Goal: Information Seeking & Learning: Learn about a topic

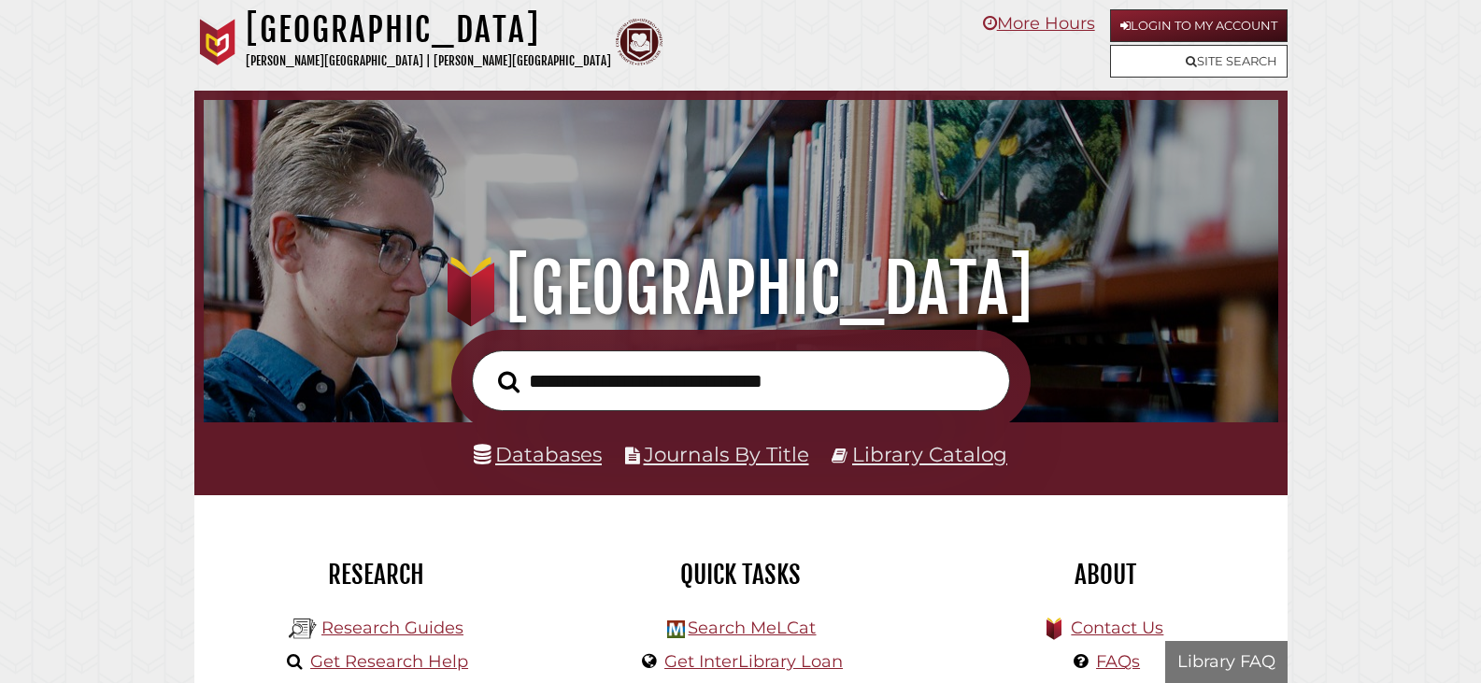
scroll to position [355, 1065]
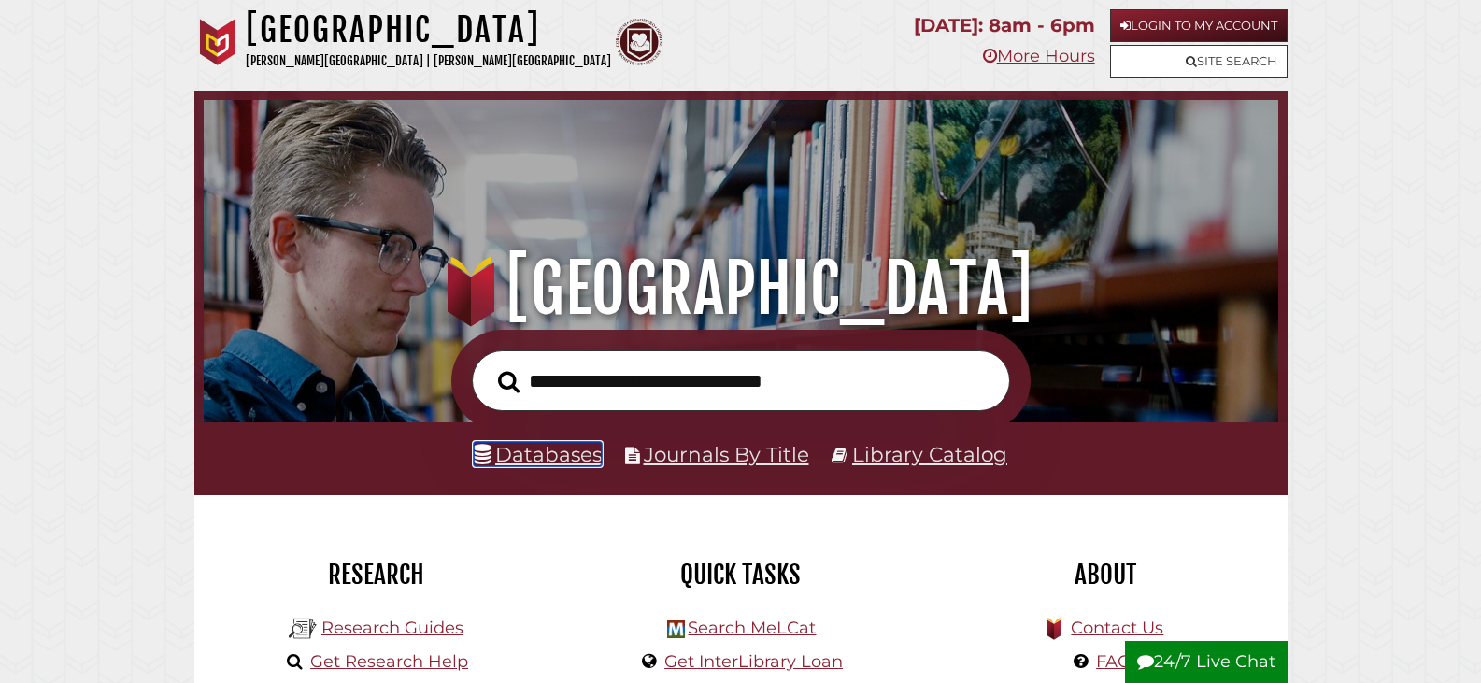
click at [562, 451] on link "Databases" at bounding box center [538, 454] width 128 height 24
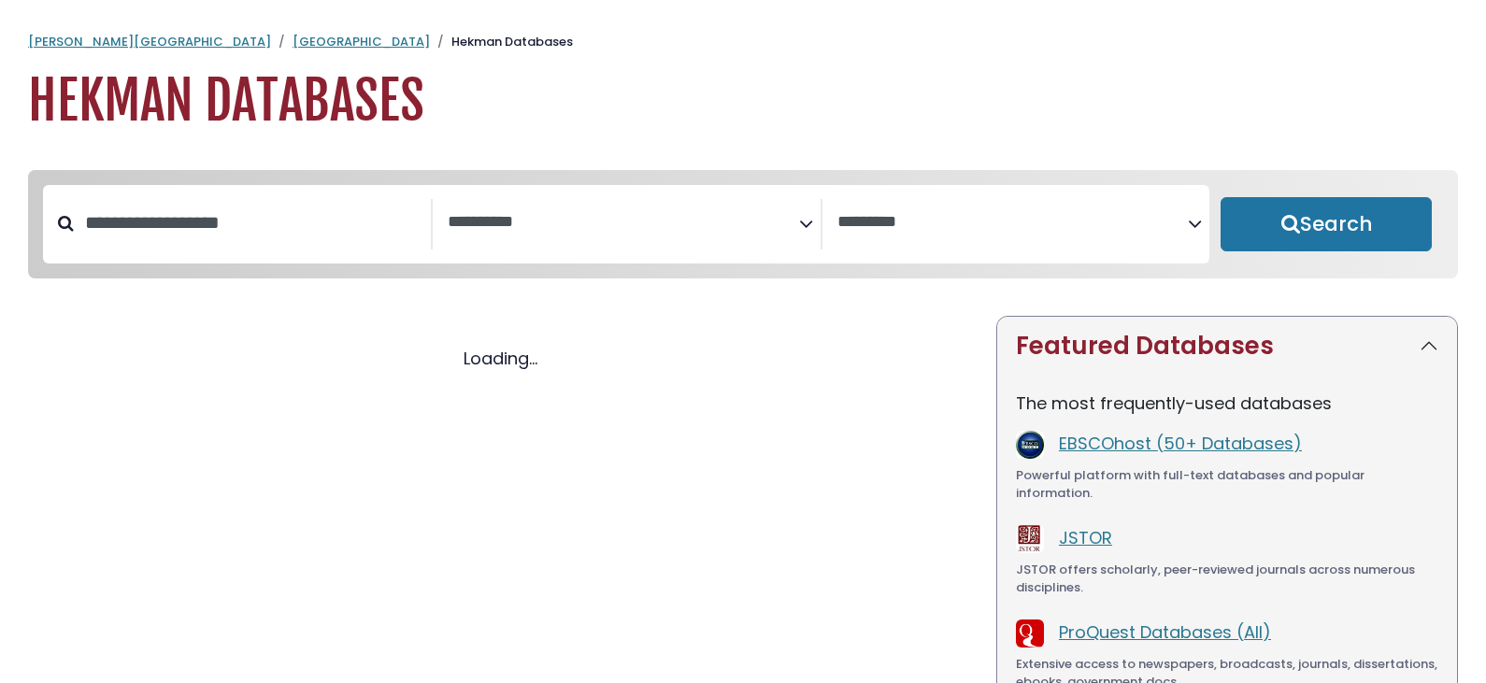
select select "Database Subject Filter"
select select "Database Vendors Filter"
select select "Database Subject Filter"
select select "Database Vendors Filter"
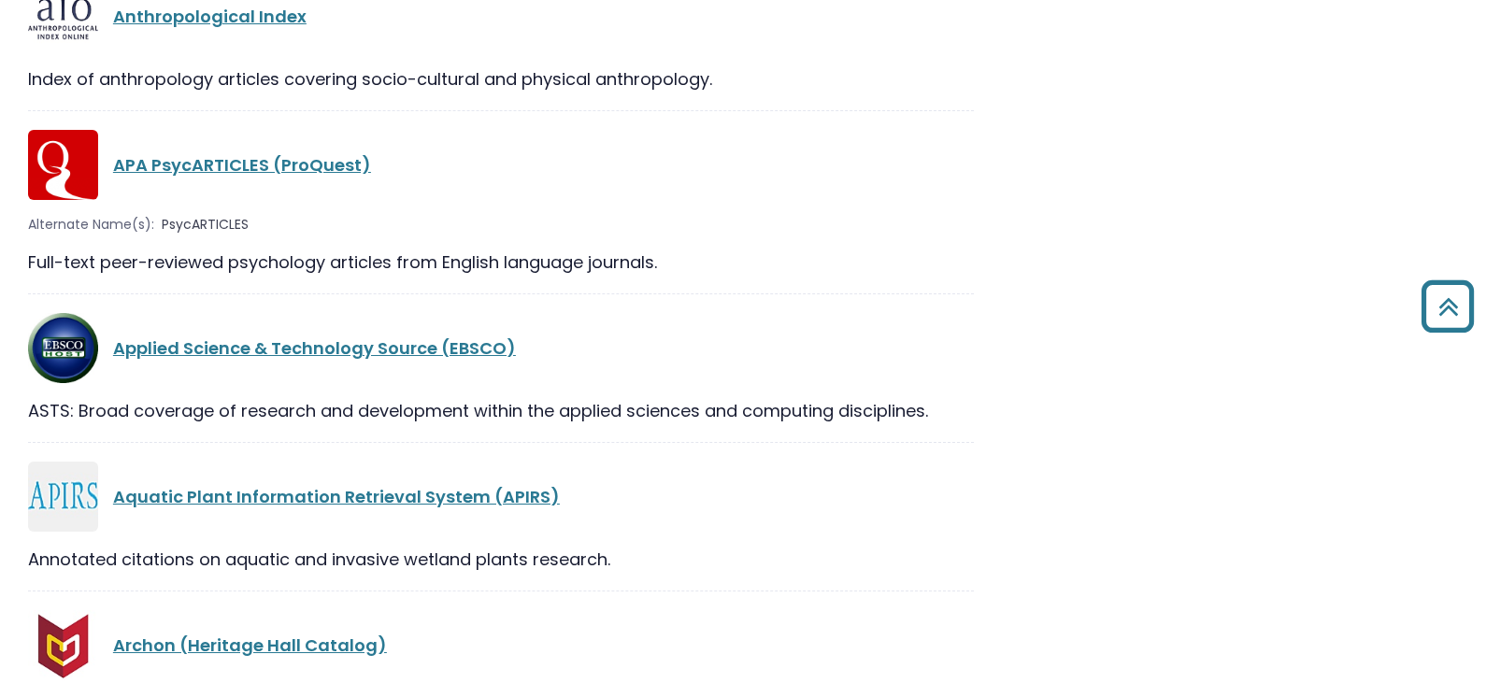
scroll to position [3271, 0]
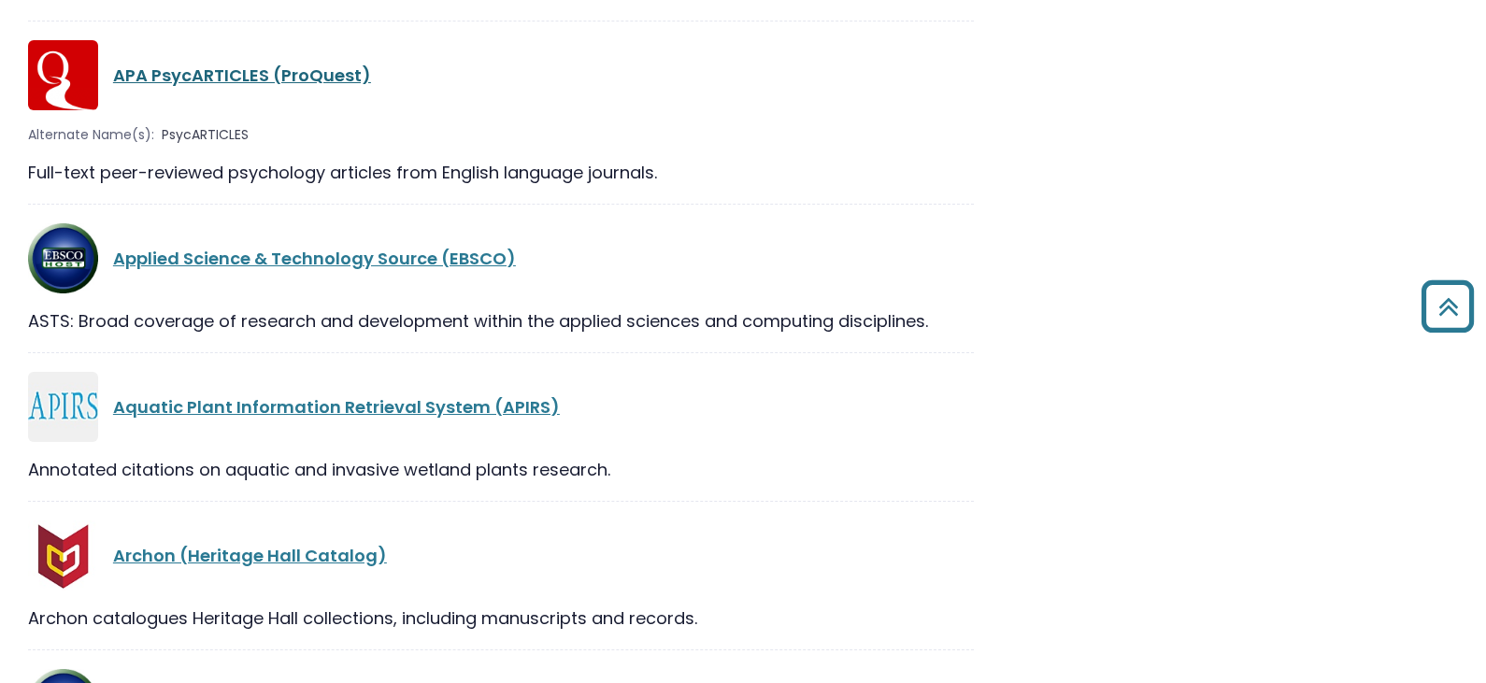
click at [188, 72] on link "APA PsycARTICLES (ProQuest)" at bounding box center [242, 75] width 258 height 23
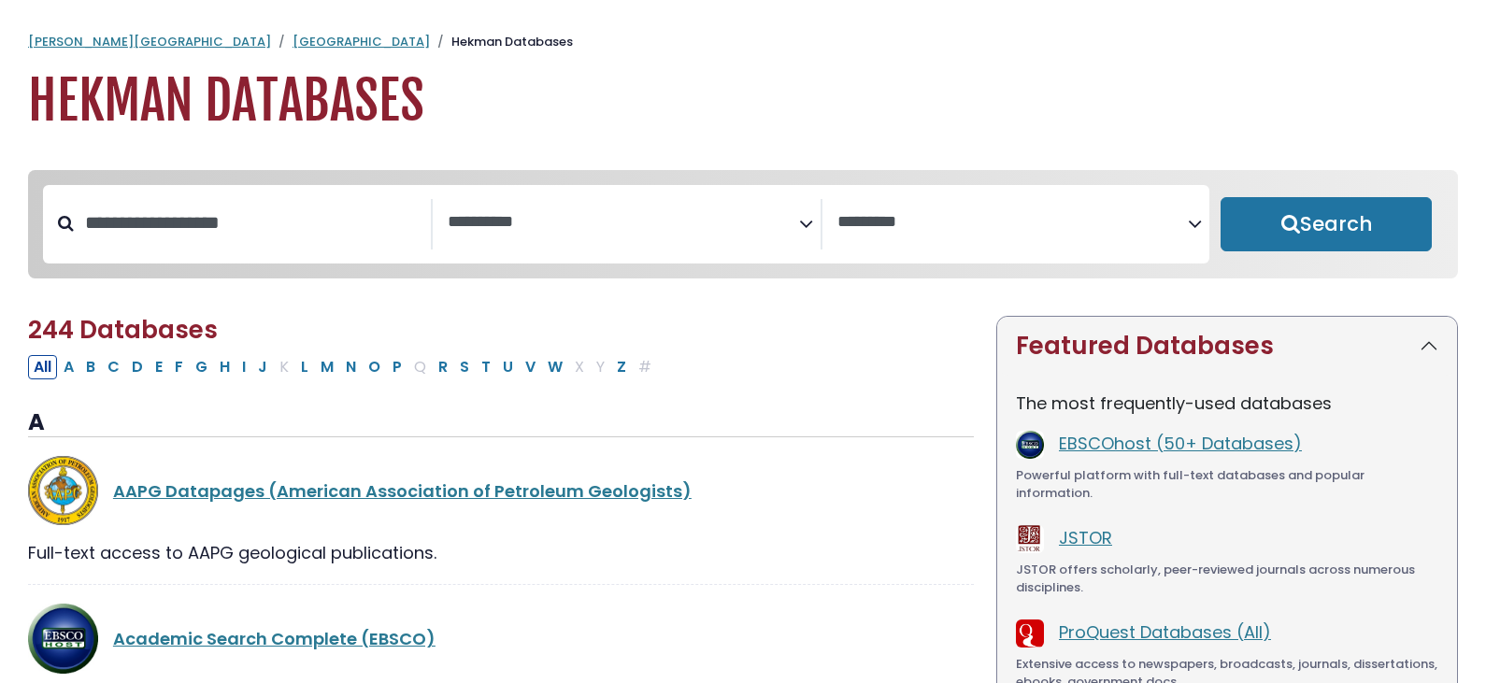
select select "Database Subject Filter"
select select "Database Vendors Filter"
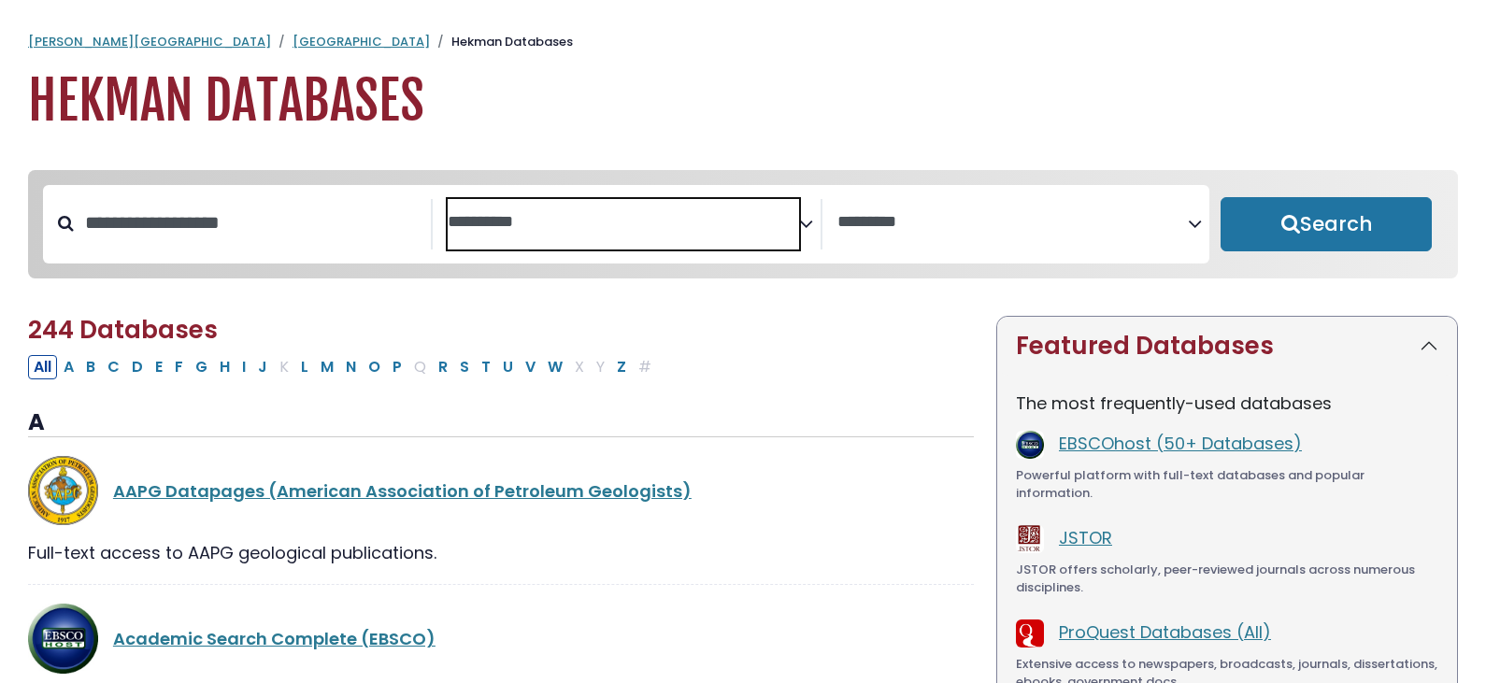
click at [469, 228] on textarea "Search" at bounding box center [623, 223] width 351 height 20
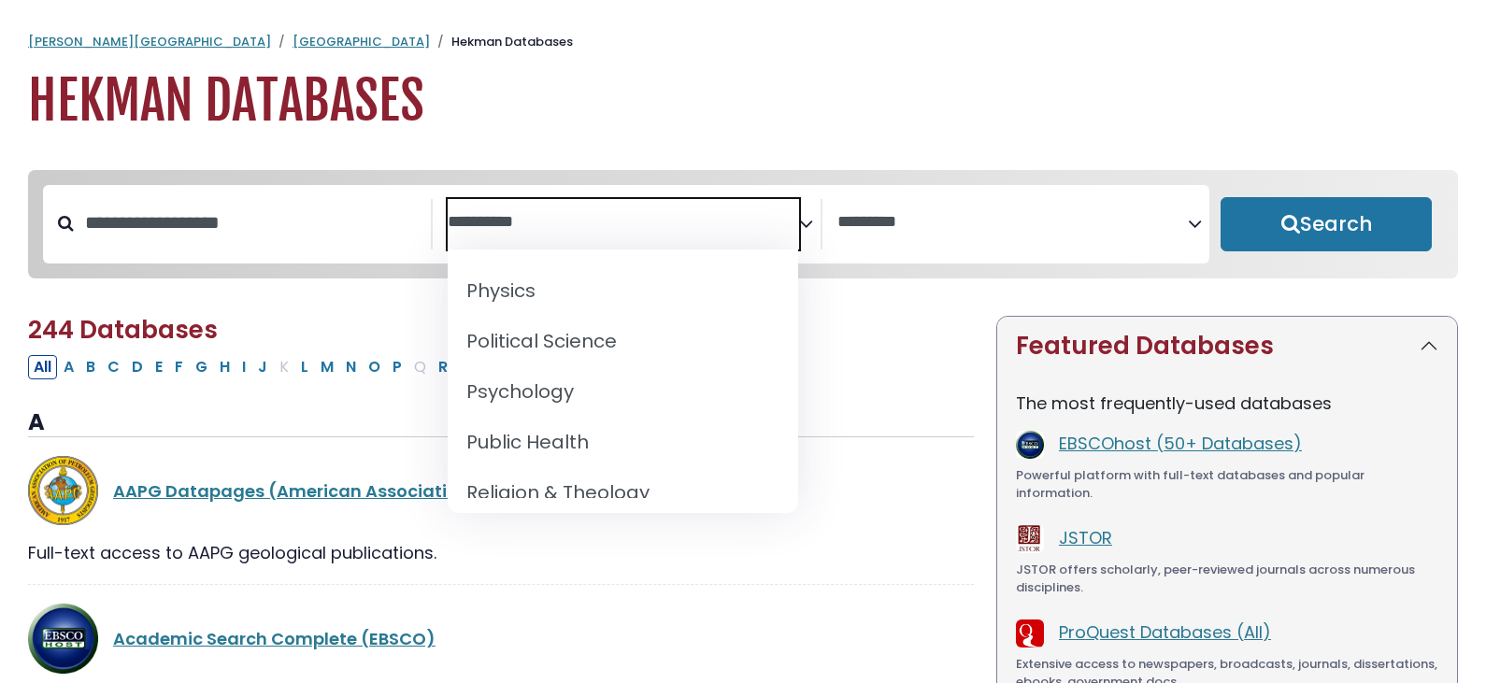
scroll to position [1605, 0]
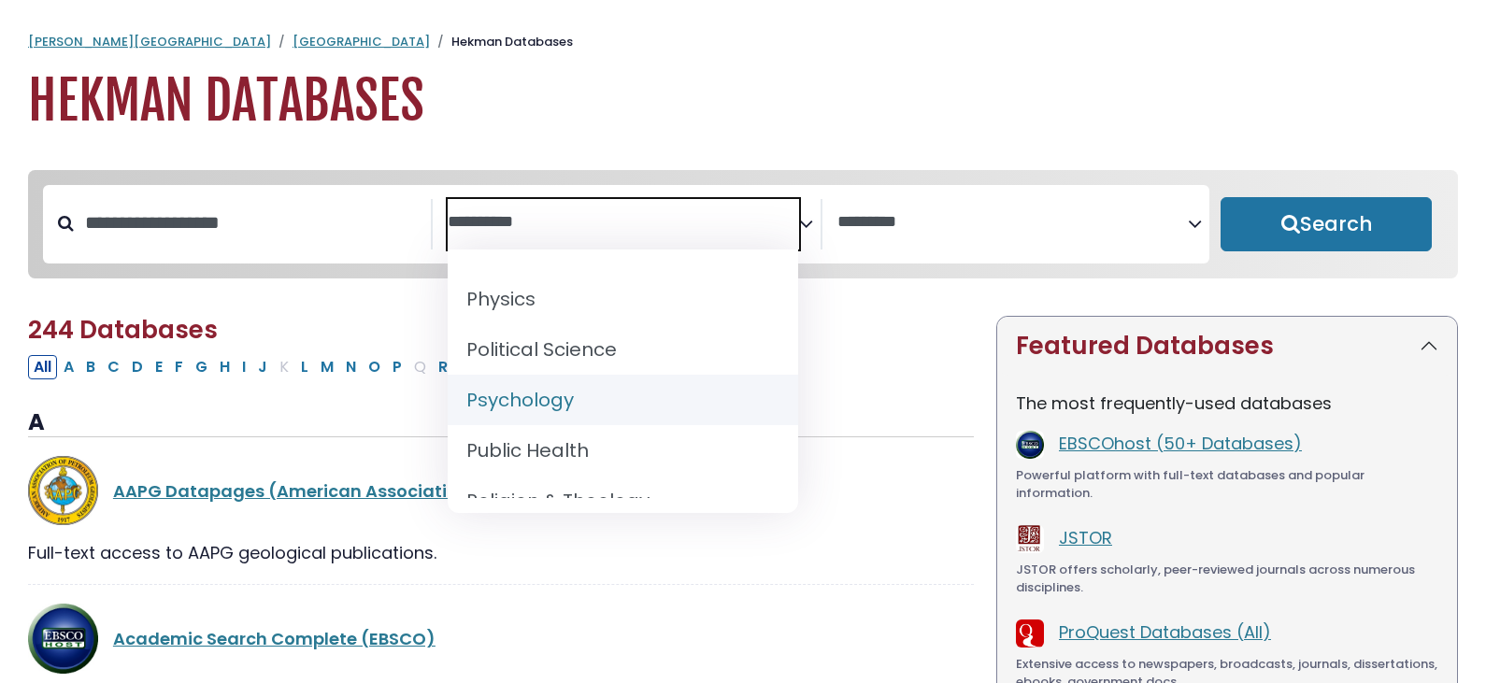
select select "*****"
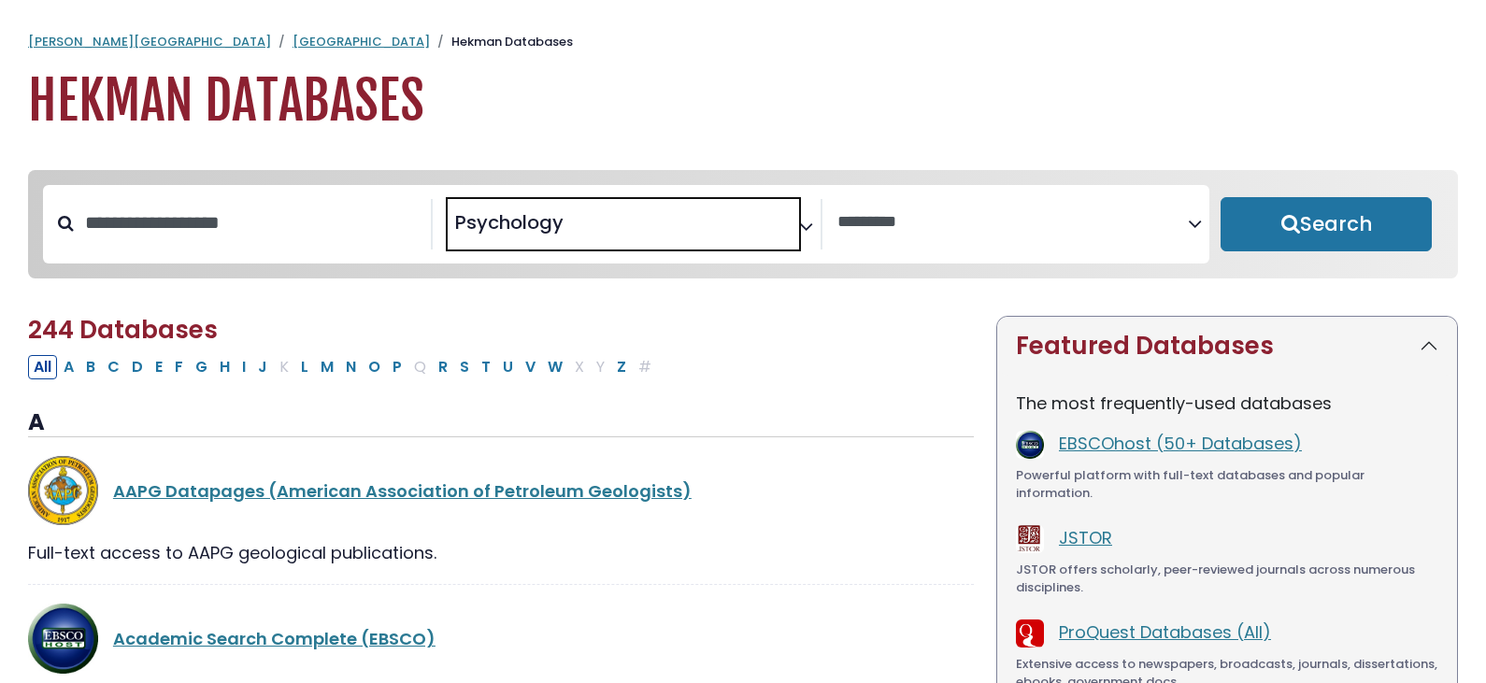
scroll to position [826, 0]
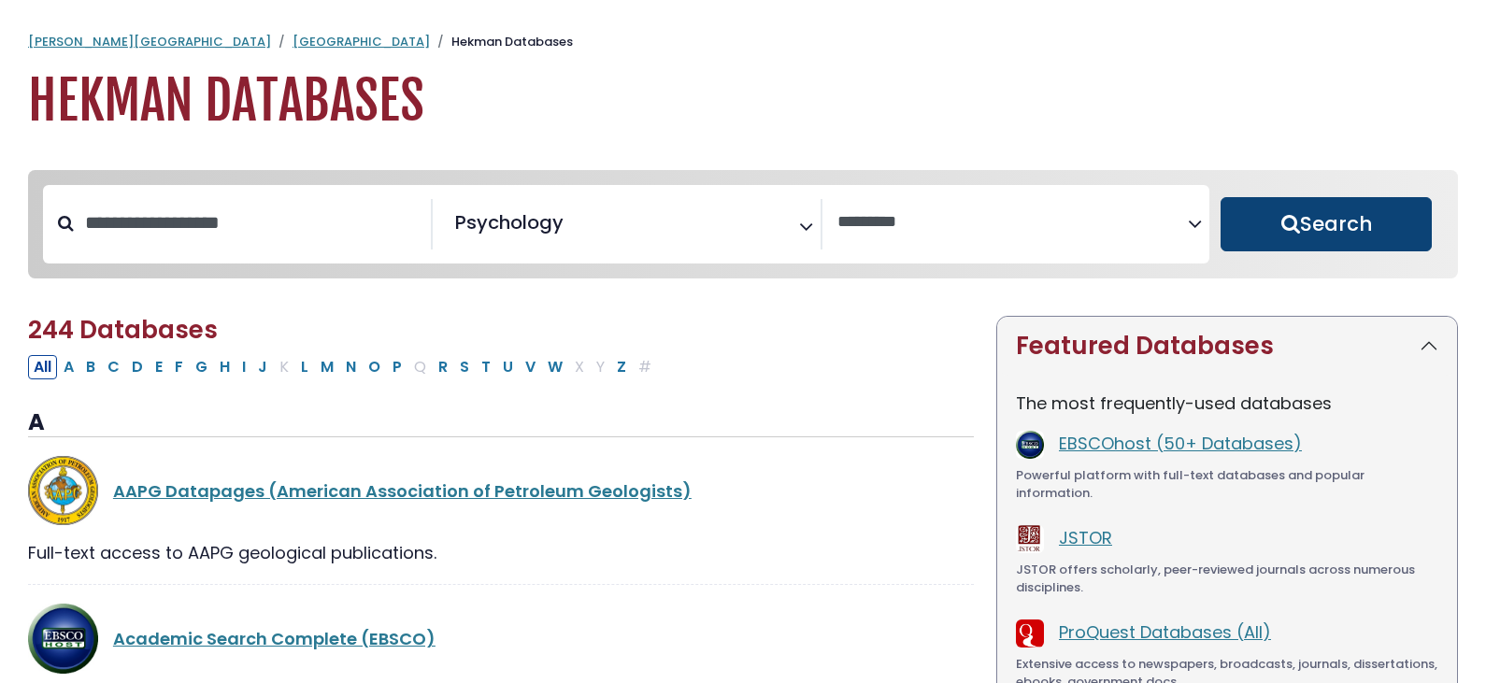
click at [1296, 229] on button "Search" at bounding box center [1325, 224] width 211 height 54
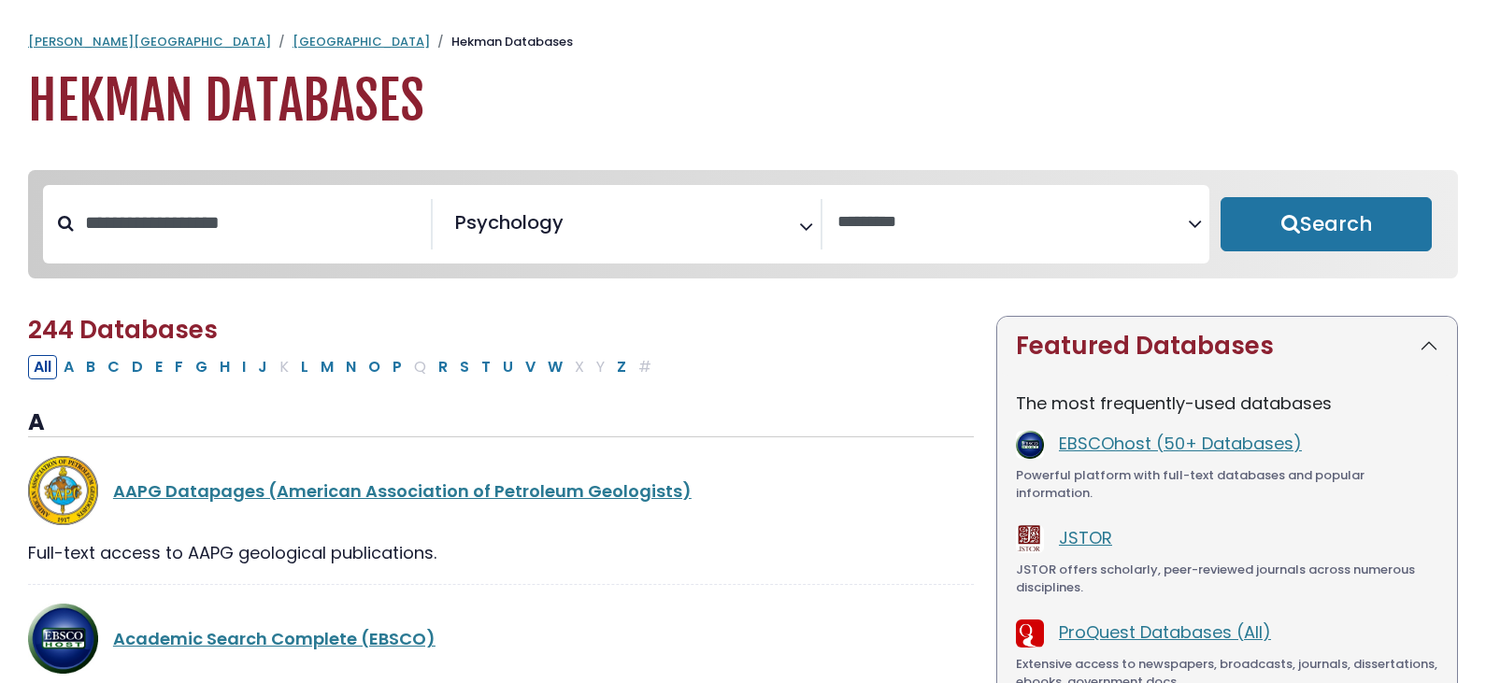
select select "Database Vendors Filter"
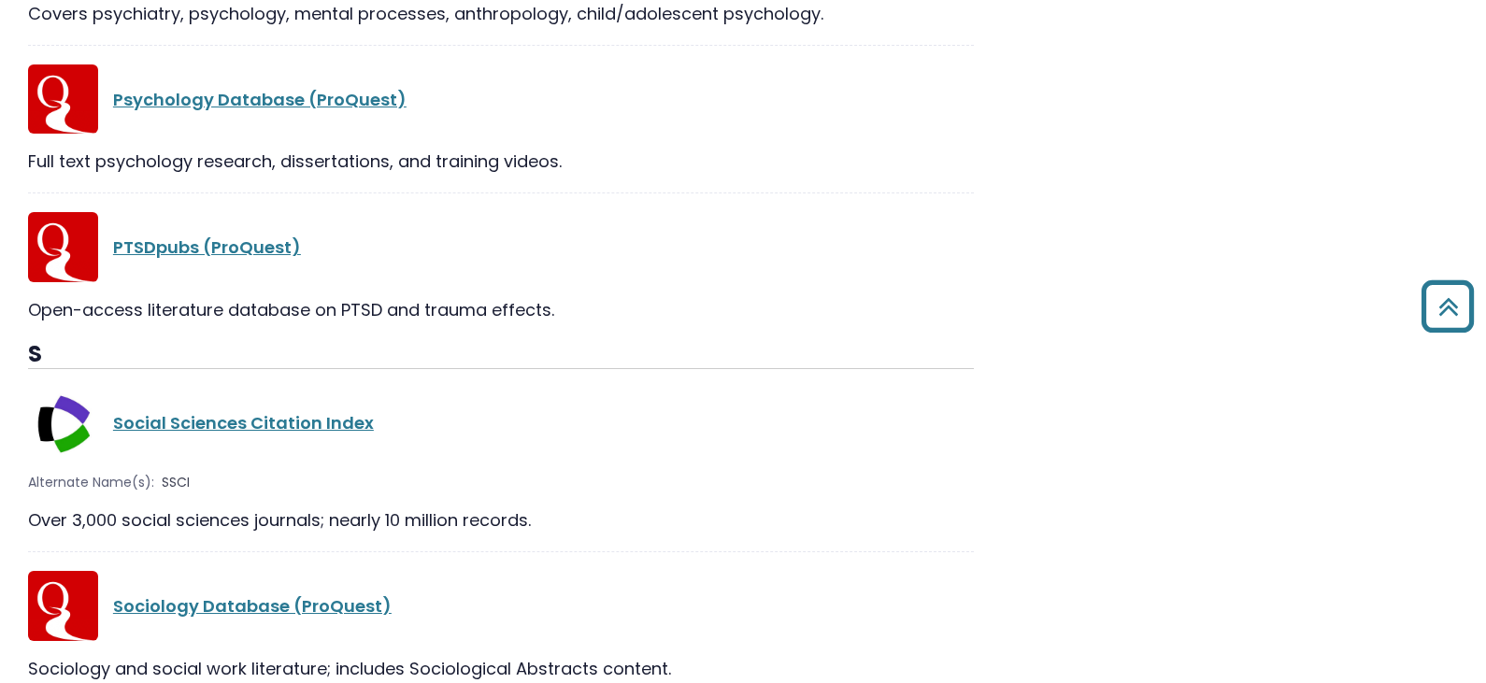
scroll to position [1348, 0]
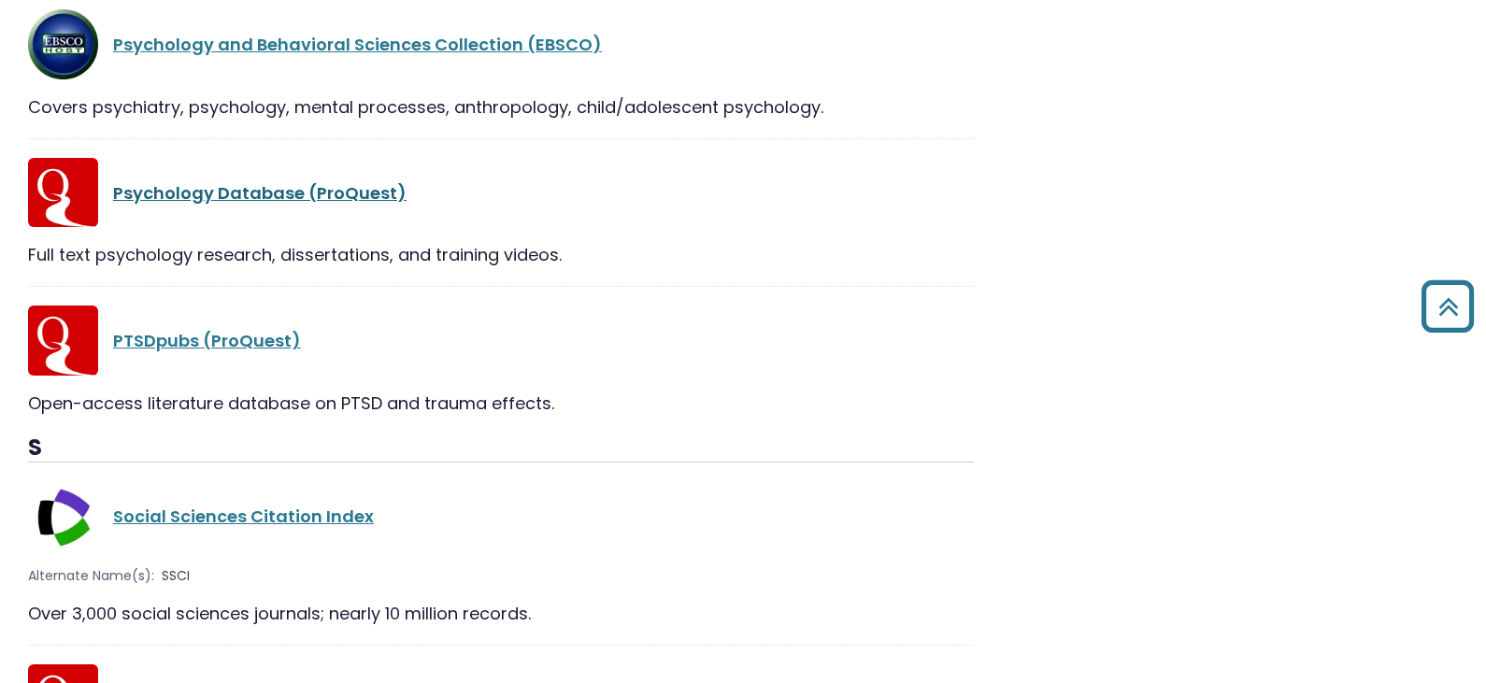
click at [267, 195] on link "Psychology Database (ProQuest)" at bounding box center [259, 192] width 293 height 23
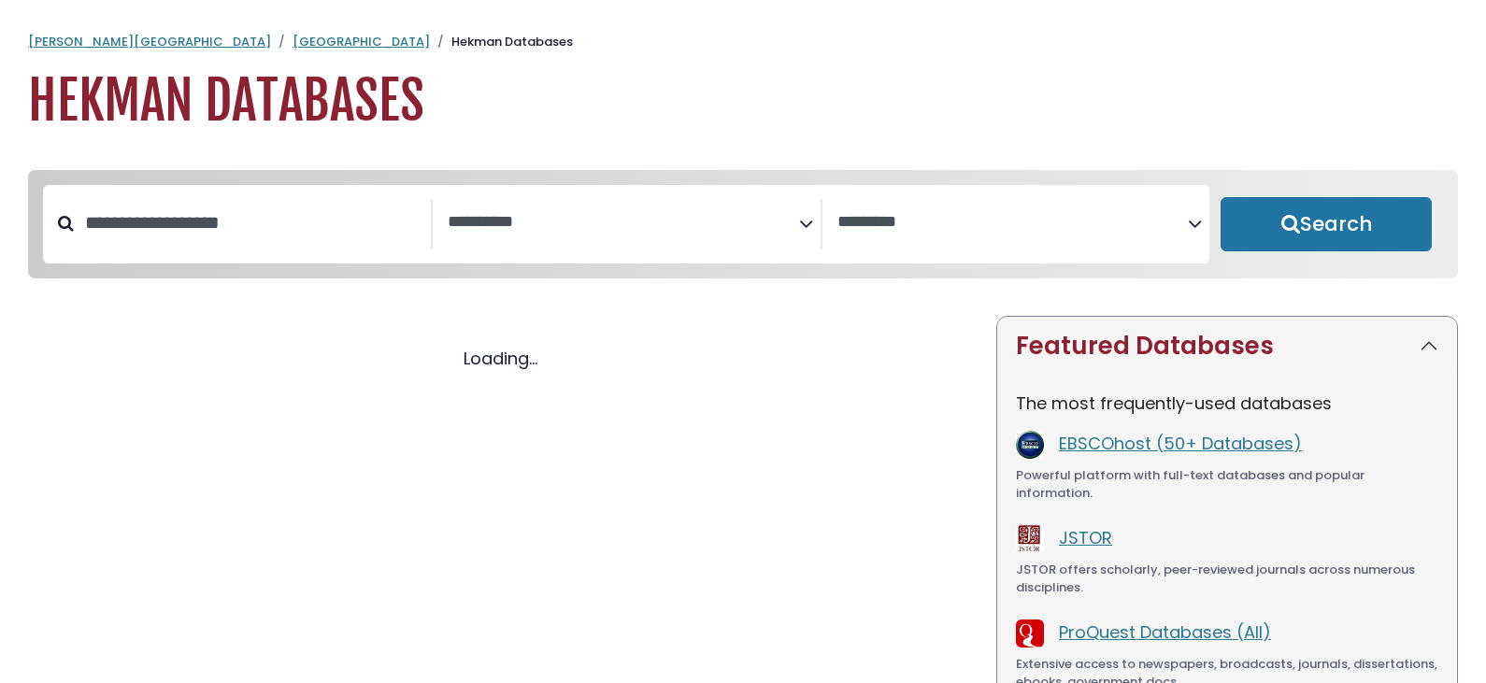
select select "Database Subject Filter"
select select "Database Vendors Filter"
select select "Database Subject Filter"
select select "Database Vendors Filter"
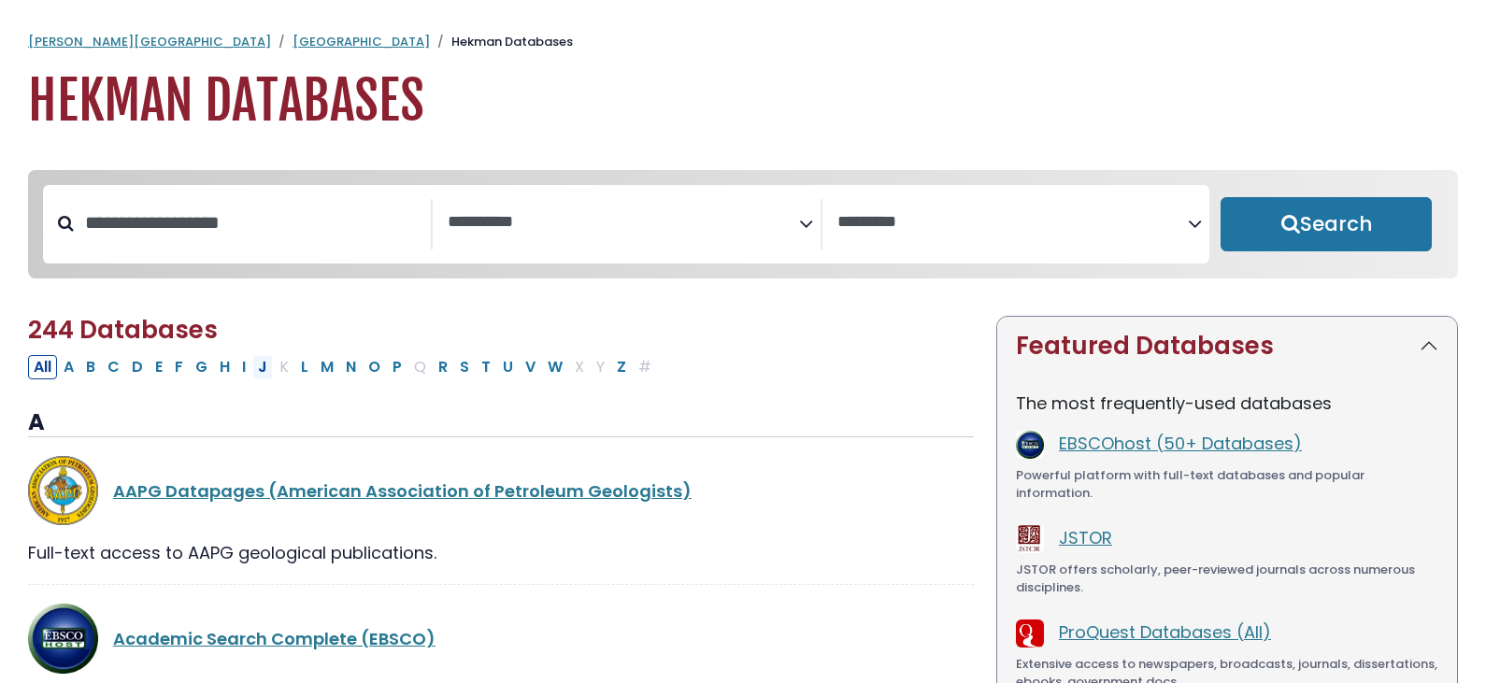
click at [265, 371] on button "J" at bounding box center [262, 367] width 21 height 24
select select "Database Subject Filter"
select select "Database Vendors Filter"
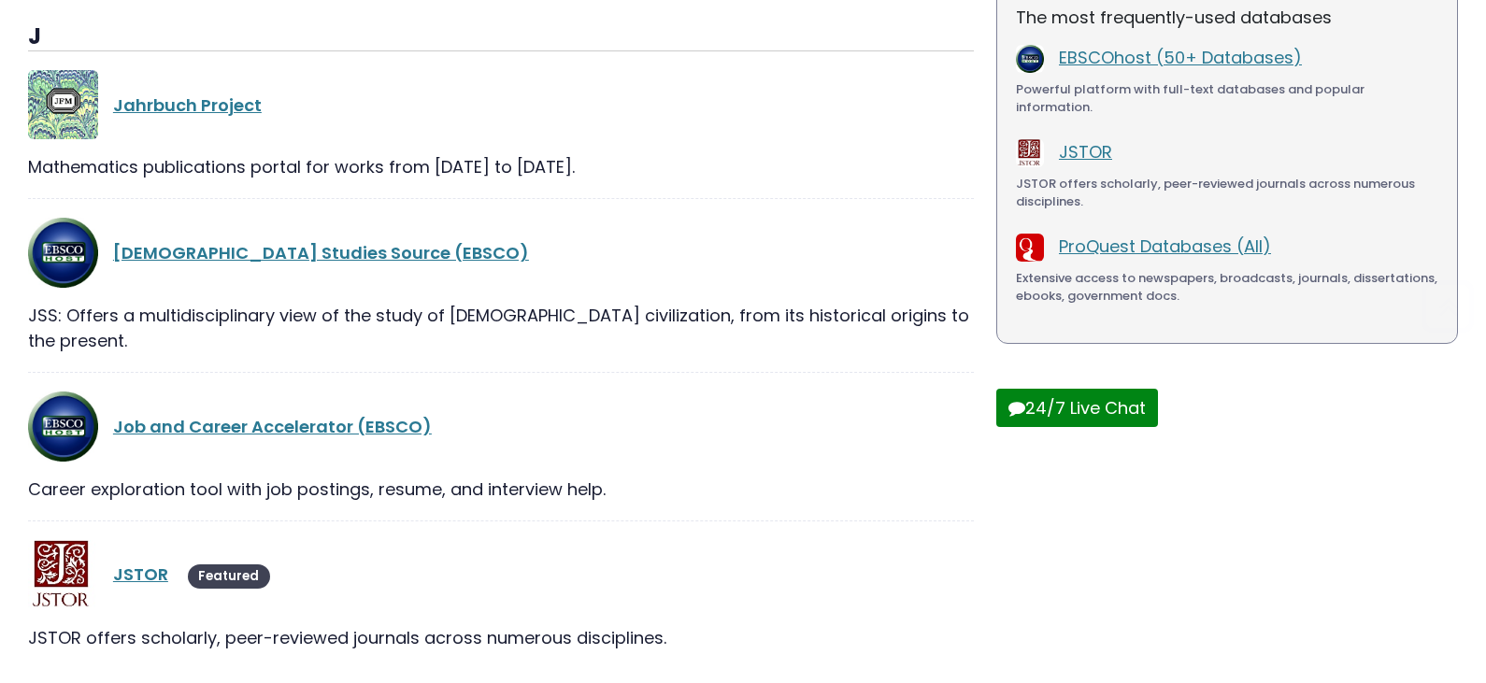
scroll to position [440, 0]
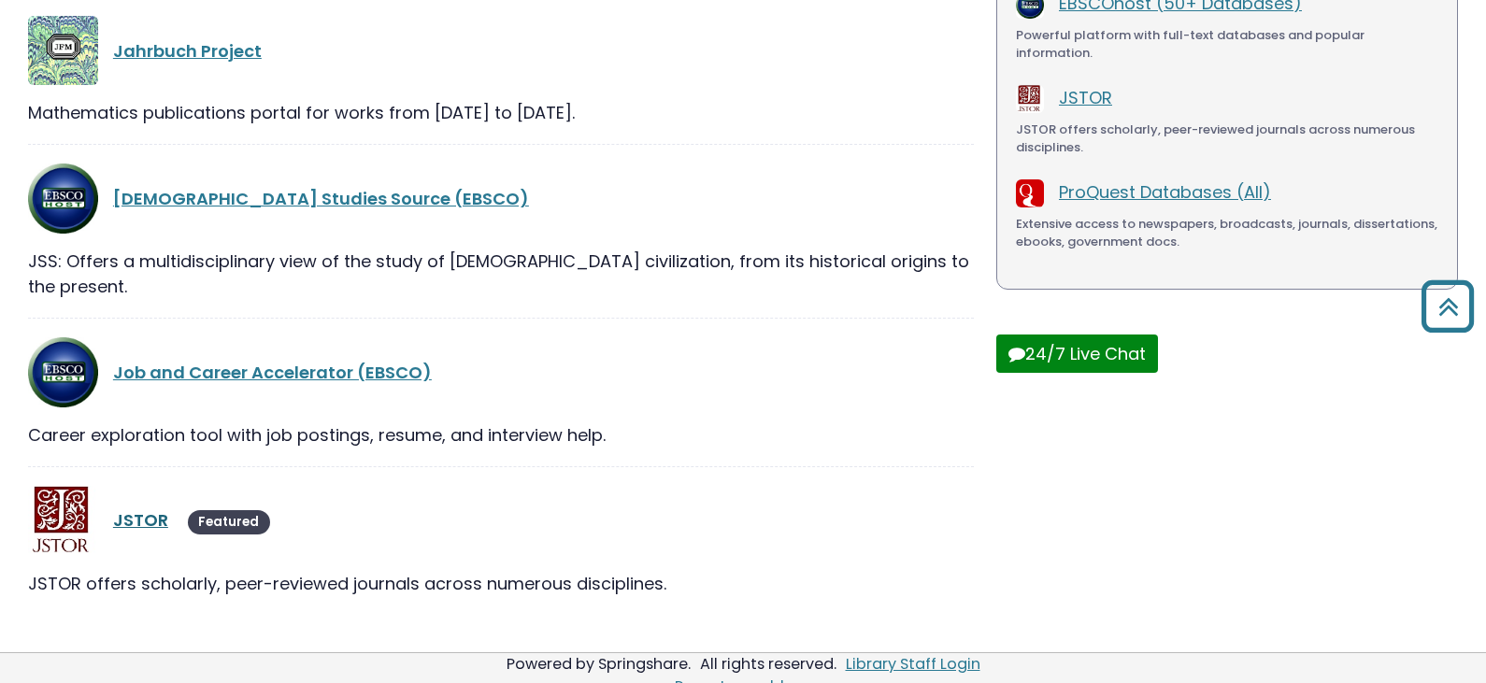
click at [155, 508] on link "JSTOR" at bounding box center [140, 519] width 55 height 23
